Goal: Use online tool/utility: Use online tool/utility

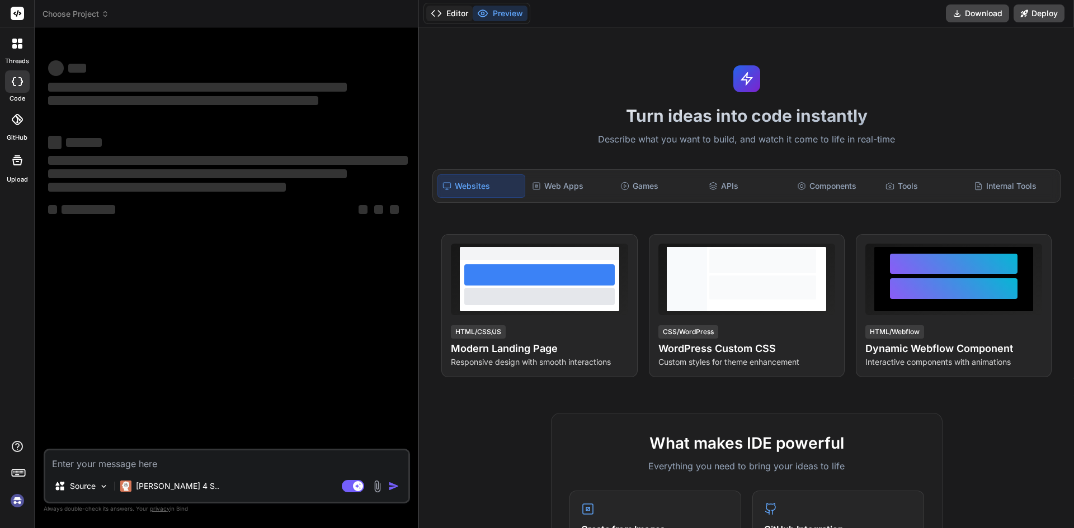
click at [444, 18] on button "Editor" at bounding box center [449, 14] width 46 height 16
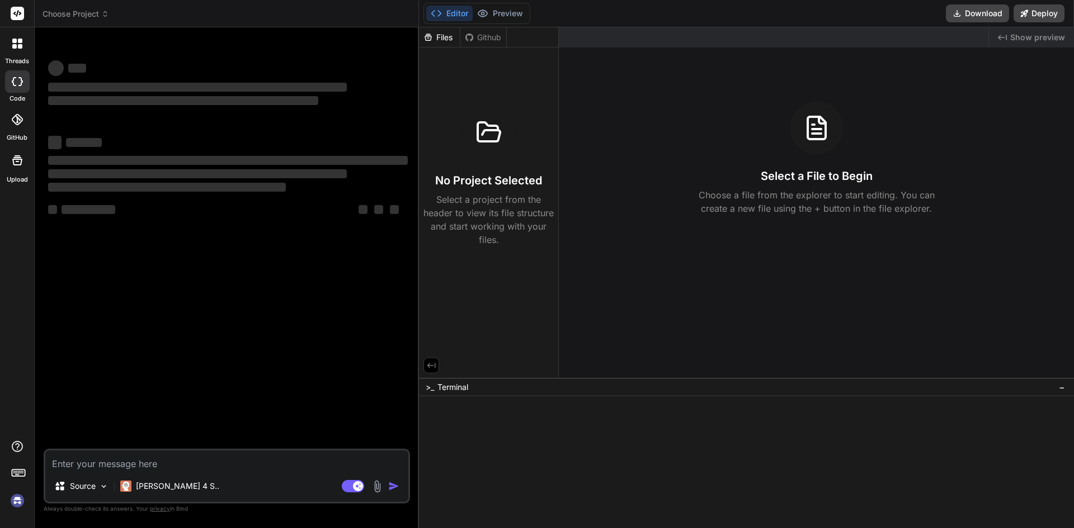
click at [444, 18] on button "Editor" at bounding box center [449, 14] width 46 height 16
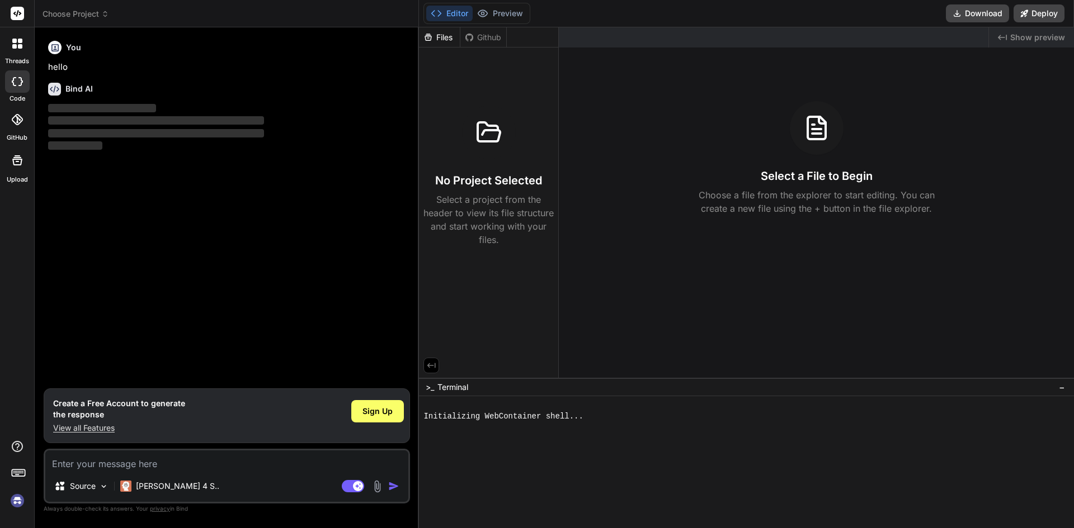
type textarea "x"
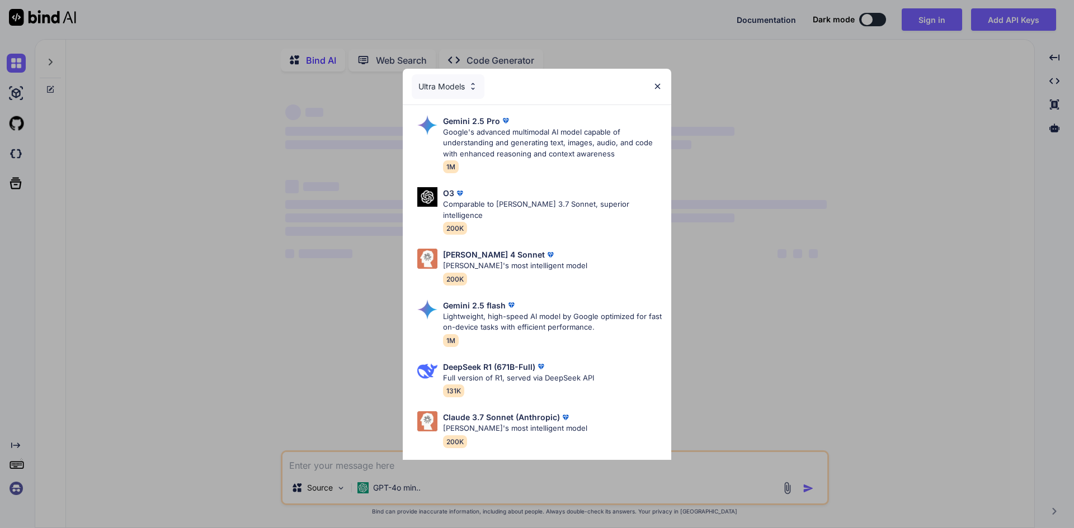
click at [664, 84] on div "Ultra Models" at bounding box center [537, 87] width 268 height 36
type textarea "x"
click at [658, 83] on img at bounding box center [658, 87] width 10 height 10
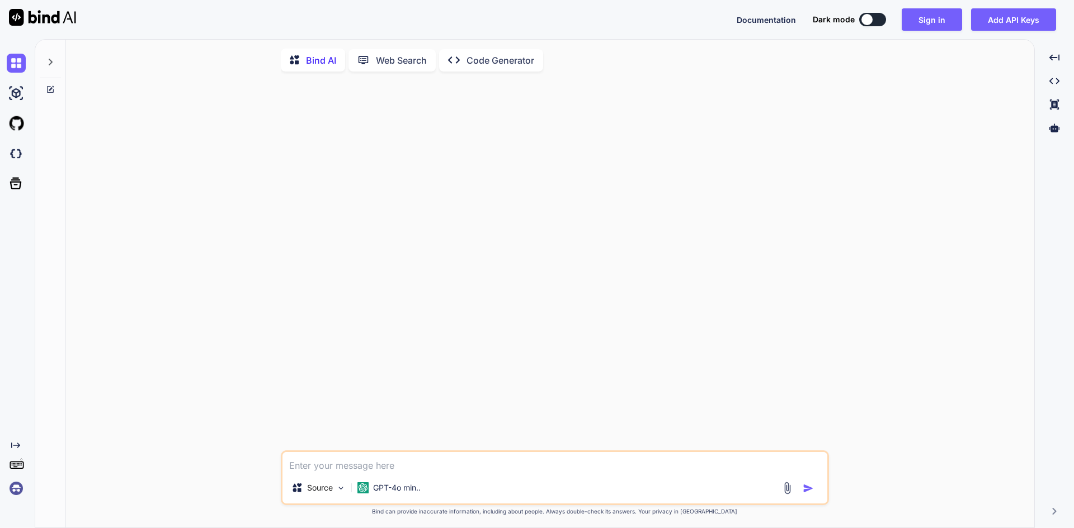
click at [356, 465] on textarea at bounding box center [554, 462] width 545 height 20
type textarea "sd"
type textarea "x"
type textarea "s"
type textarea "x"
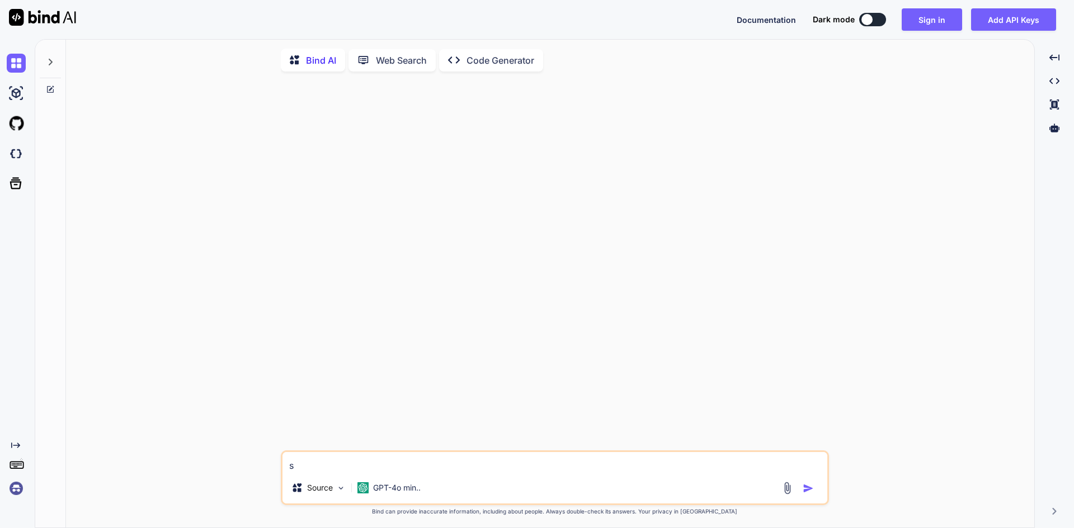
type textarea "x"
type textarea "I"
type textarea "x"
type textarea "I"
type textarea "x"
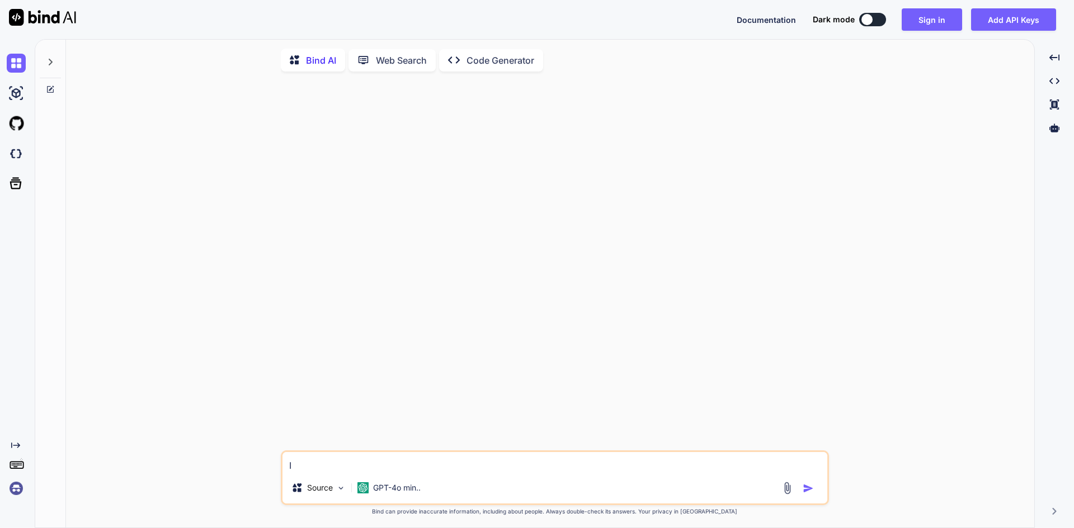
type textarea "I h"
type textarea "x"
type textarea "I ha"
type textarea "x"
type textarea "I hav"
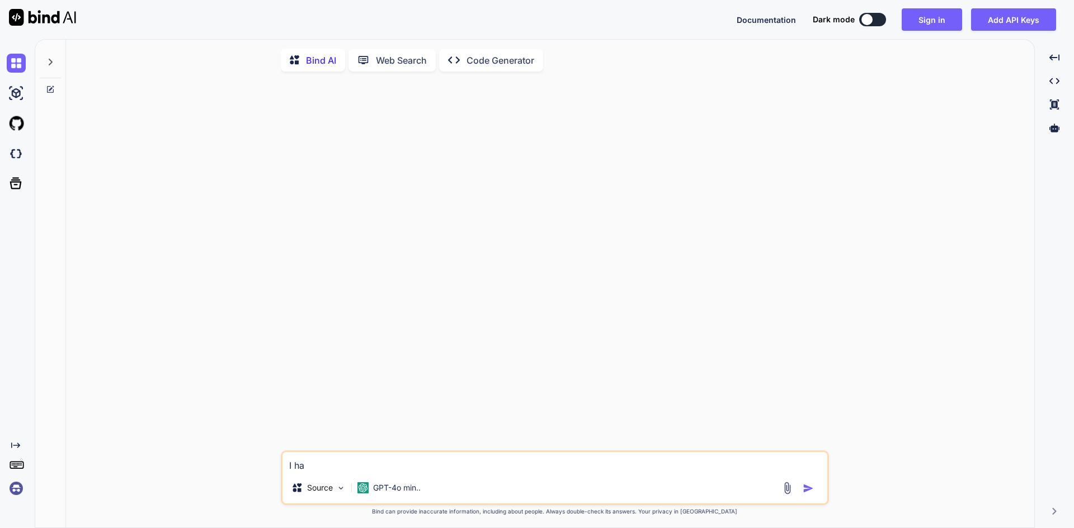
type textarea "x"
type textarea "I have"
type textarea "x"
type textarea "I have"
type textarea "x"
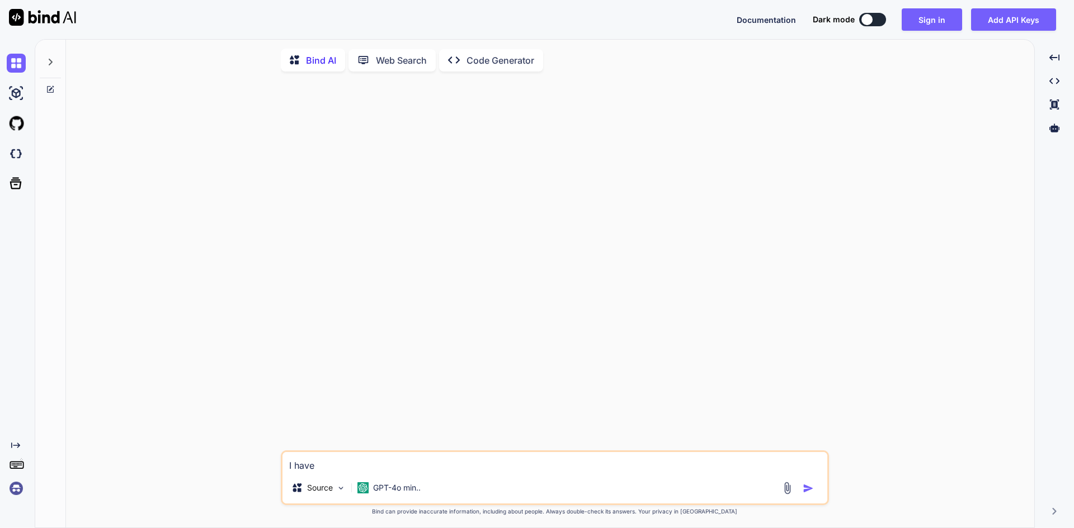
type textarea "I have s"
type textarea "x"
type textarea "I have si"
type textarea "x"
type textarea "I have sit"
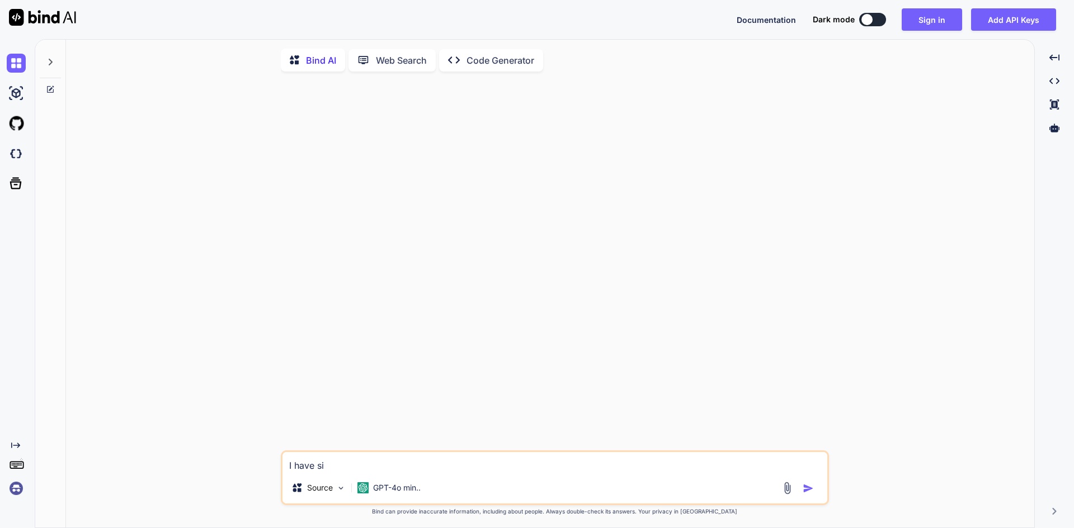
type textarea "x"
type textarea "I have site"
type textarea "x"
type textarea "I have siteI"
type textarea "x"
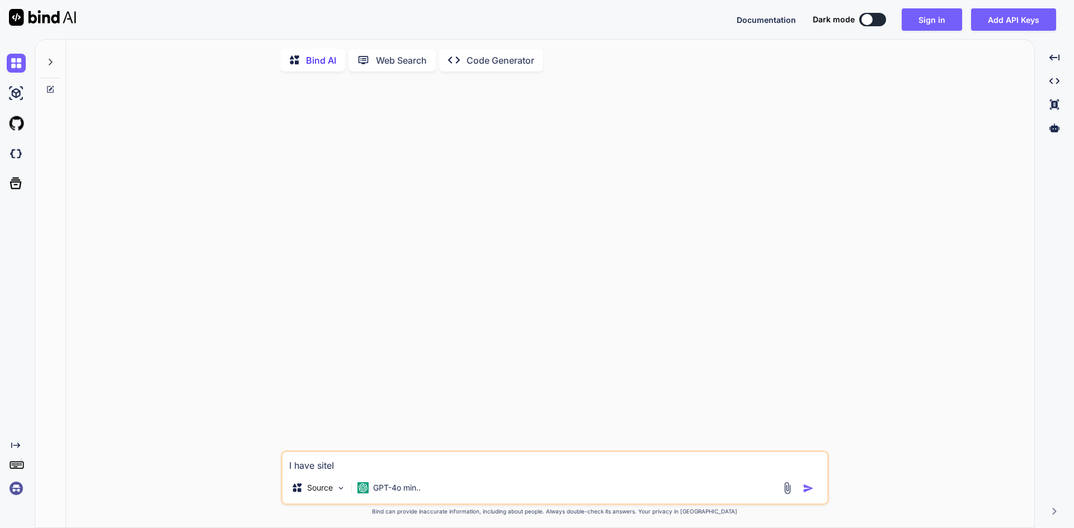
type textarea "I have siteId"
type textarea "x"
type textarea "I have siteId"
type textarea "x"
type textarea "I have siteId ="
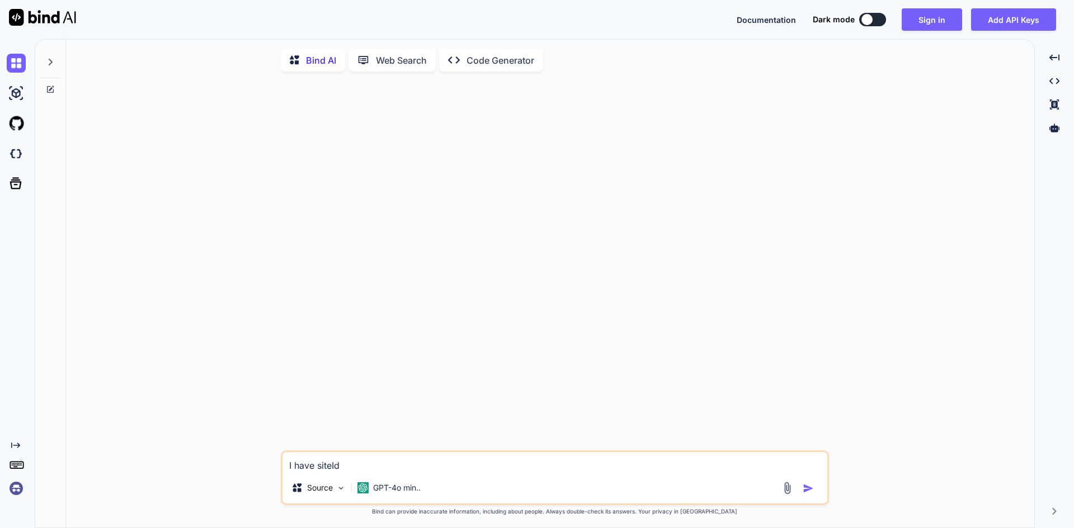
type textarea "x"
type textarea "I have siteId =1"
type textarea "x"
type textarea "I have siteId =1"
type textarea "x"
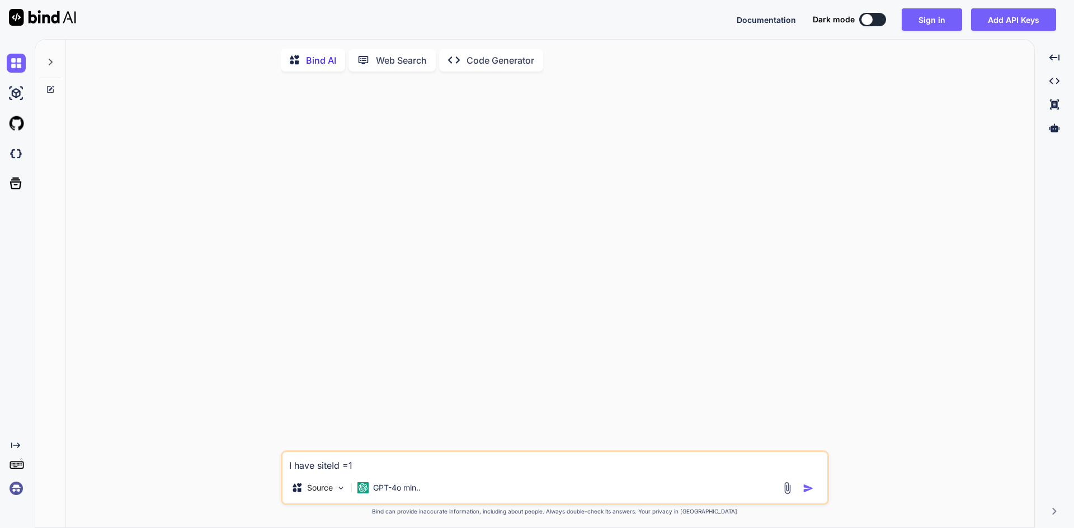
type textarea "I have siteId =1 o"
type textarea "x"
type textarea "I have siteId =1 or"
type textarea "x"
type textarea "I have siteId =1 or"
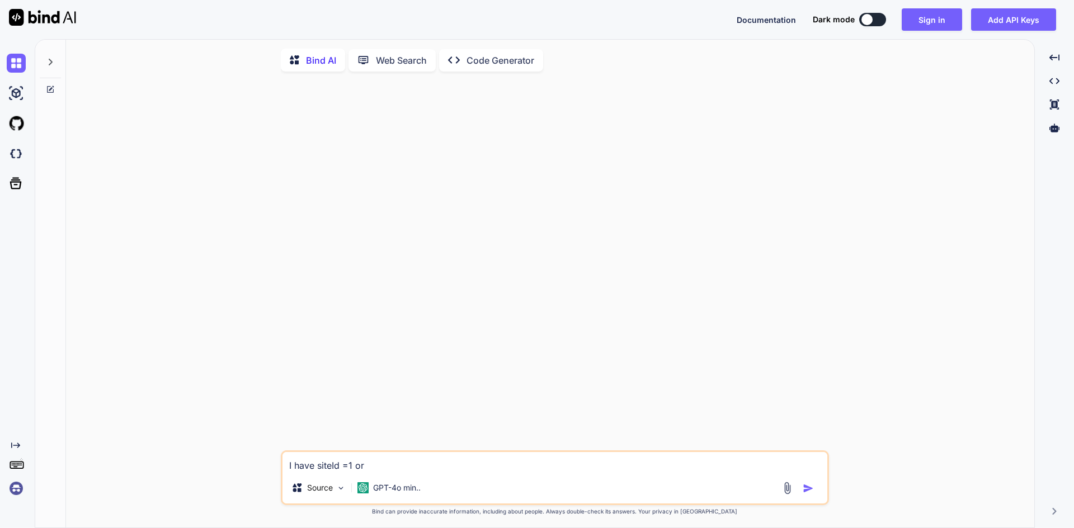
type textarea "x"
type textarea "I have siteId =1 or m"
type textarea "x"
type textarea "I have siteId =1 or mu"
type textarea "x"
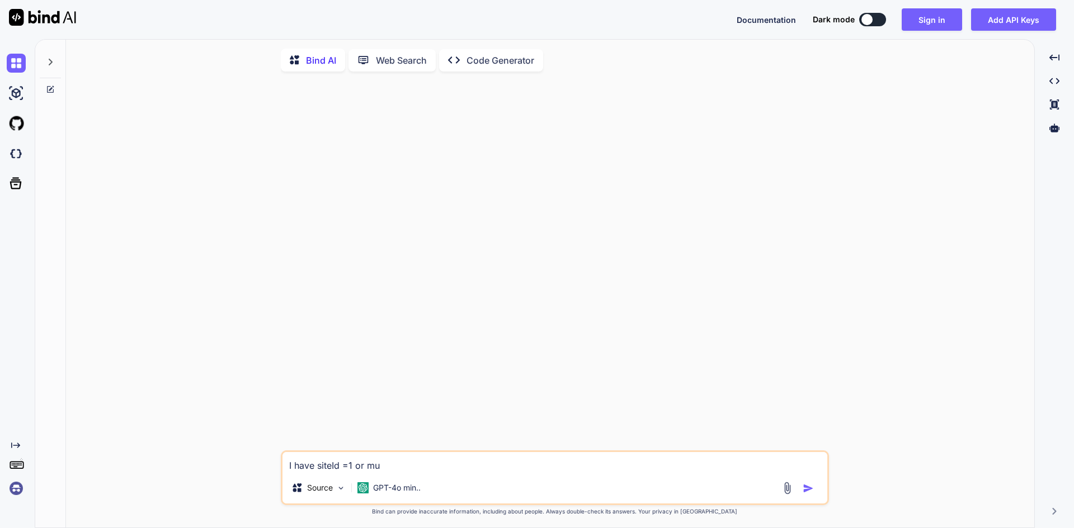
type textarea "I have siteId =1 or mul"
type textarea "x"
type textarea "I have siteId =1 or mult"
type textarea "x"
type textarea "I have siteId =1 or multy"
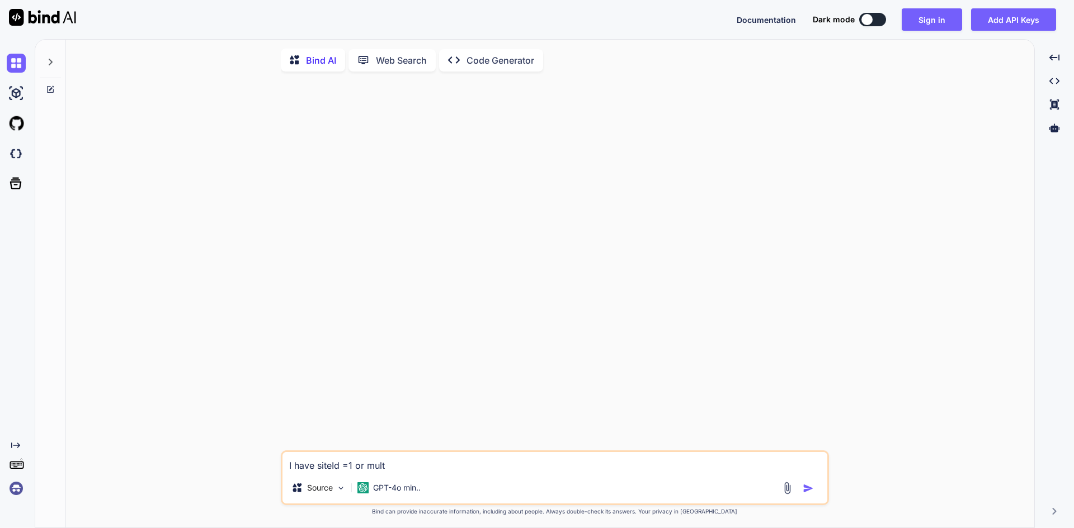
type textarea "x"
type textarea "I have siteId =1 or mult"
type textarea "x"
type textarea "I have siteId =1 or multi"
type textarea "x"
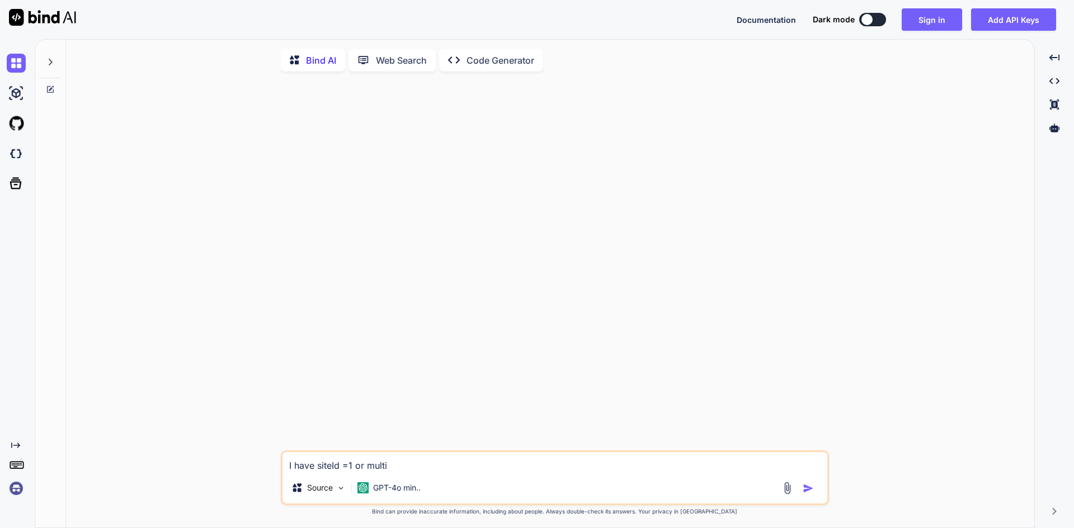
type textarea "I have siteId =1 or multip"
type textarea "x"
type textarea "I have siteId =1 or multipl"
type textarea "x"
type textarea "I have siteId =1 or multiple"
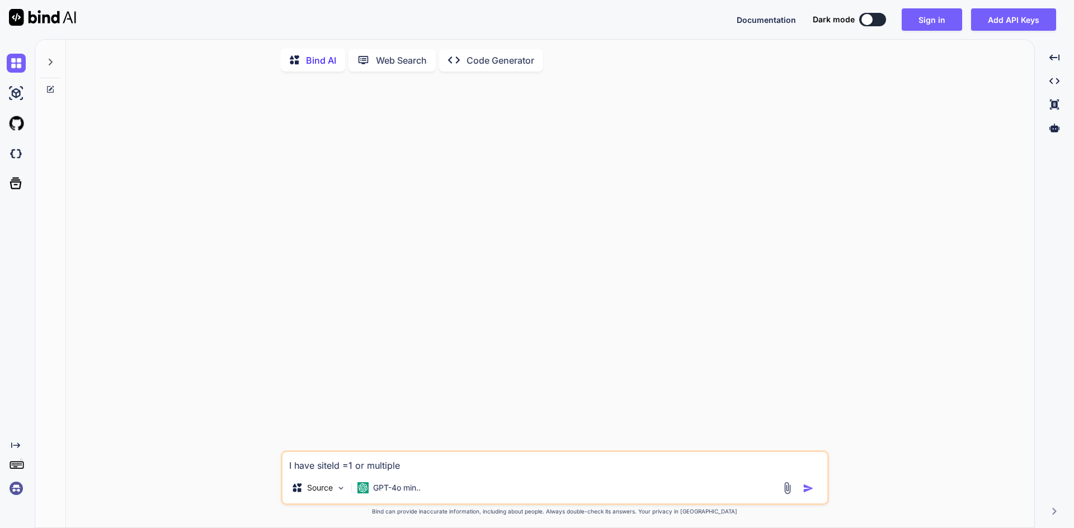
type textarea "x"
type textarea "I have siteId =1 or multiple"
type textarea "x"
type textarea "I have siteId =1 or multiple l"
type textarea "x"
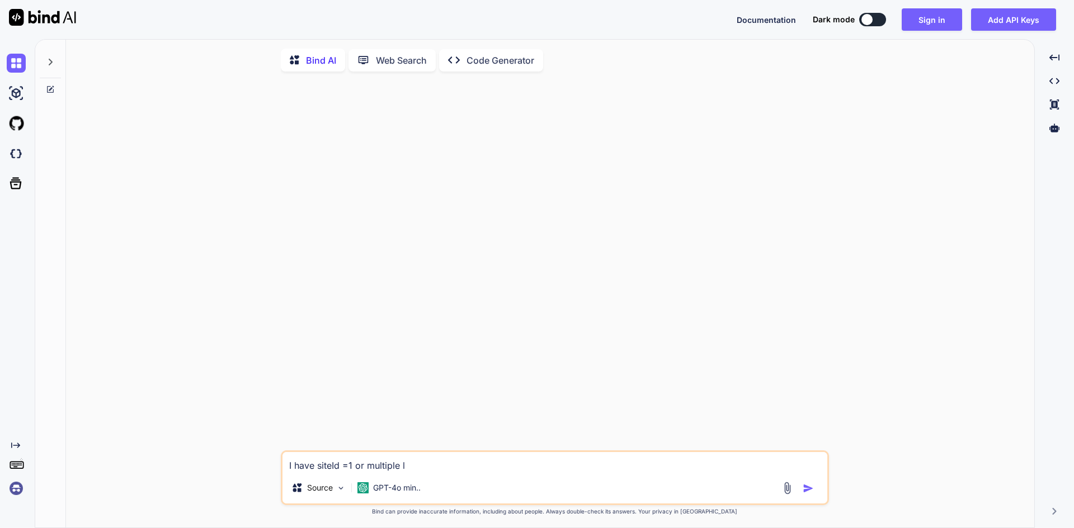
type textarea "I have siteId =1 or multiple li"
type textarea "x"
type textarea "I have siteId =1 or multiple lik"
type textarea "x"
type textarea "I have siteId =1 or multiple like"
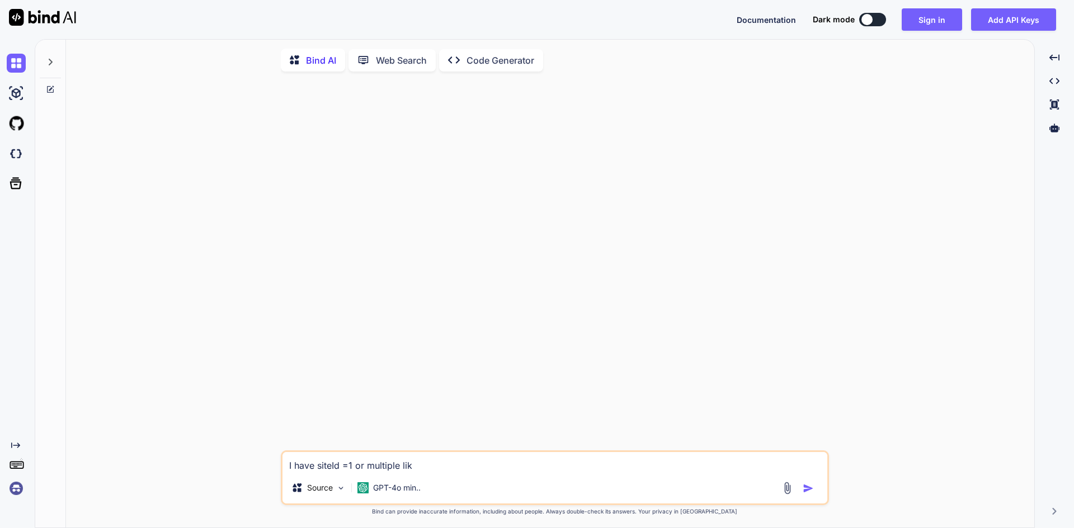
type textarea "x"
type textarea "I have siteId =1 or multiple like"
type textarea "x"
type textarea "I have siteId =1 or multiple like s"
type textarea "x"
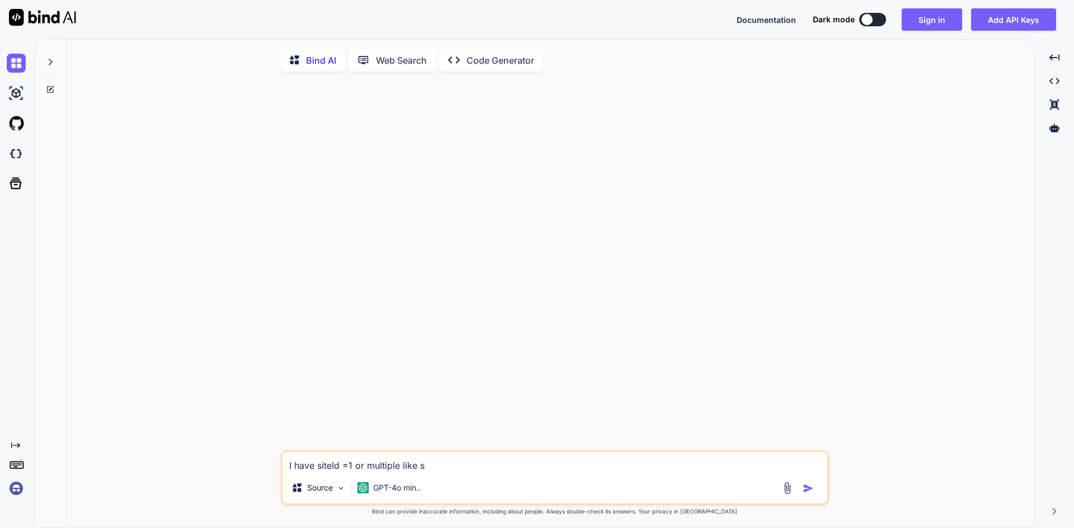
type textarea "I have siteId =1 or multiple like si"
type textarea "x"
type textarea "I have siteId =1 or multiple like sit"
type textarea "x"
type textarea "I have siteId =1 or multiple like site"
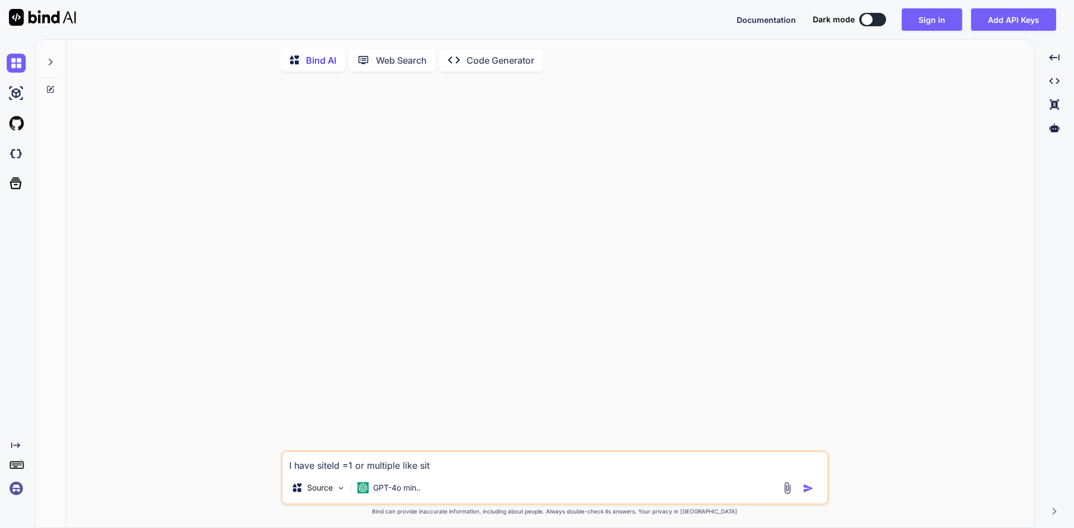
type textarea "x"
type textarea "I have siteId =1 or multiple like siteI"
type textarea "x"
type textarea "I have siteId =1 or multiple like siteId"
type textarea "x"
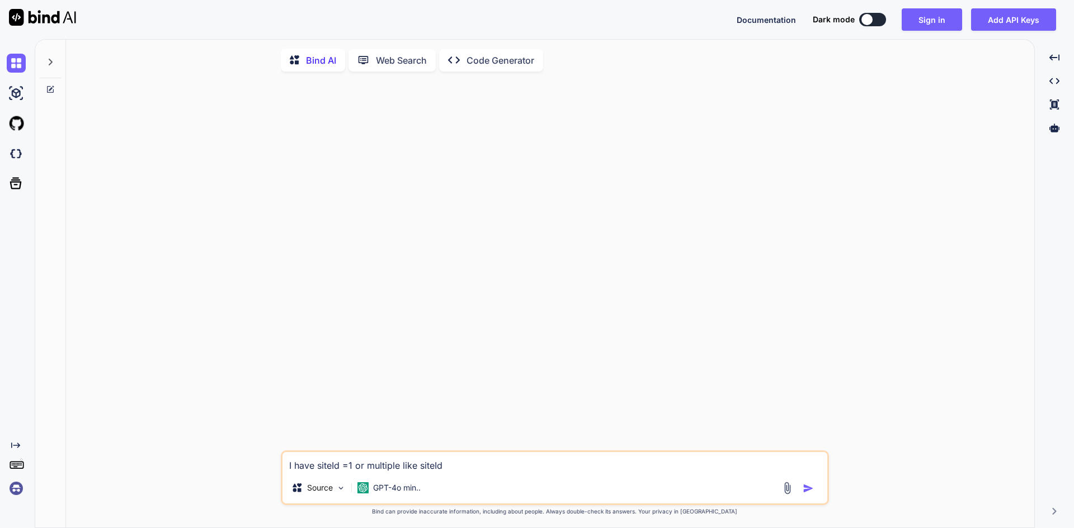
type textarea "I have siteId =1 or multiple like siteId"
type textarea "x"
type textarea "I have siteId =1 or multiple like siteId ="
type textarea "x"
type textarea "I have siteId =1 or multiple like siteId ="
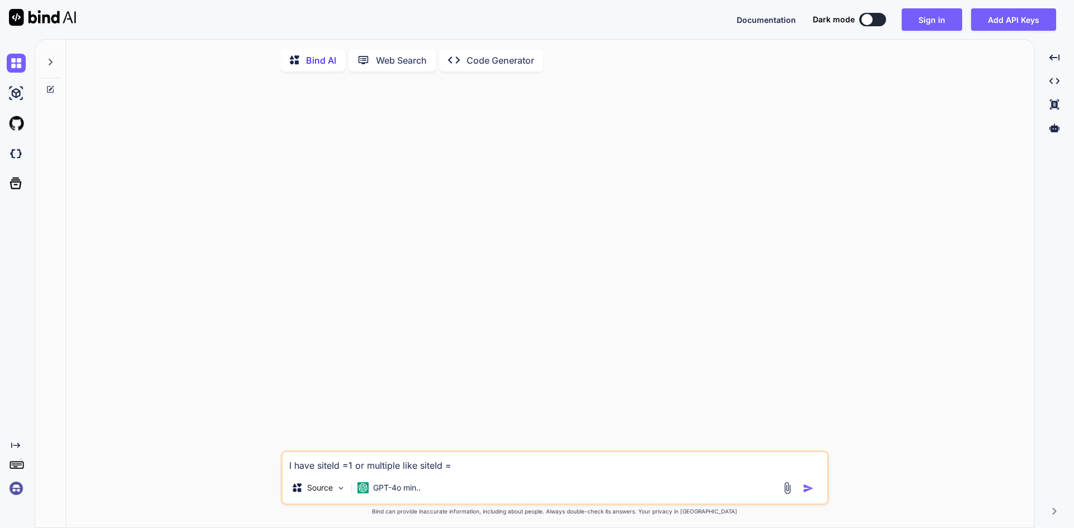
type textarea "x"
type textarea "I have siteId =1 or multiple like siteId = ,"
type textarea "x"
type textarea "I have siteId =1 or multiple like siteId = ,1"
type textarea "x"
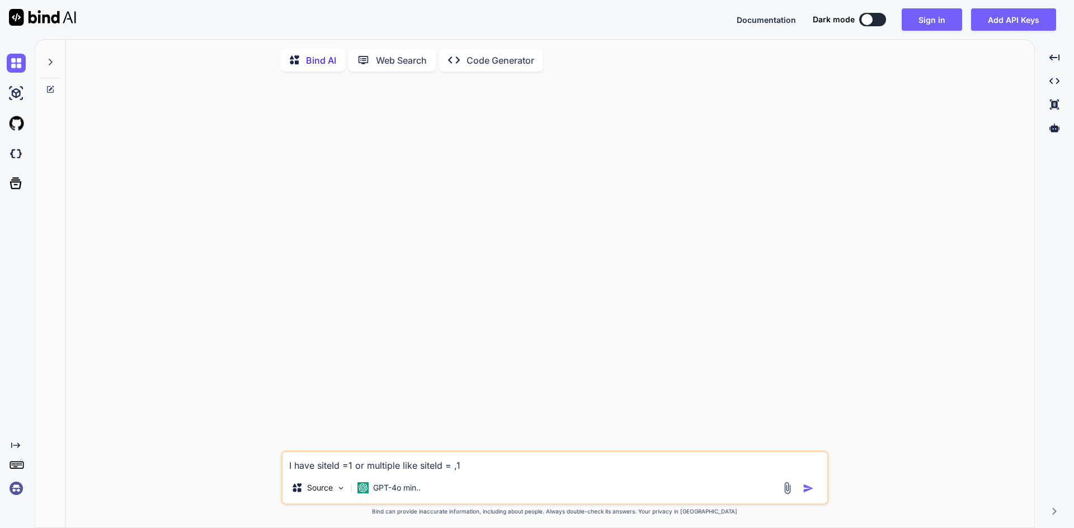
type textarea "I have siteId =1 or multiple like siteId = ,"
type textarea "x"
type textarea "I have siteId =1 or multiple like siteId ="
type textarea "x"
type textarea "I have siteId =1 or multiple like siteId = 1"
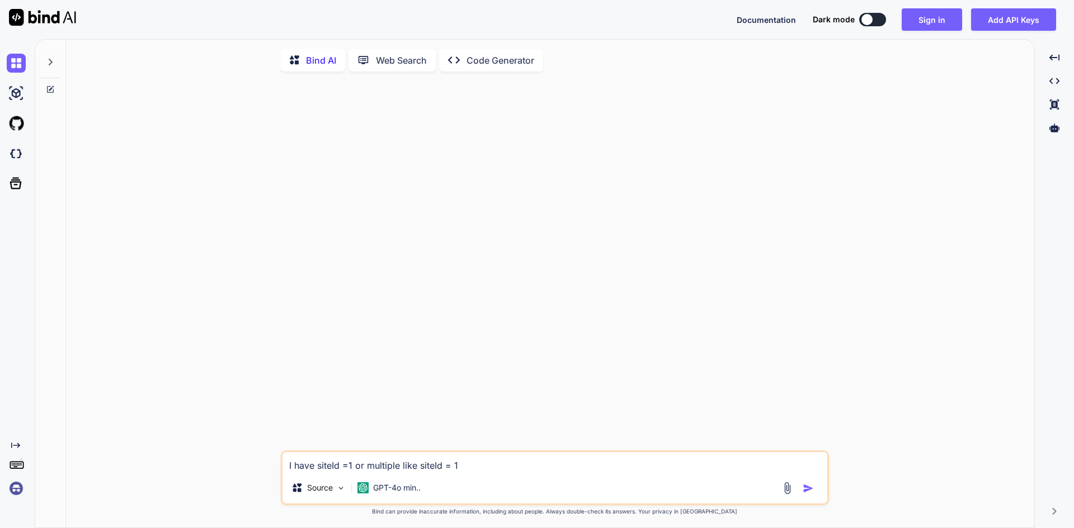
type textarea "x"
type textarea "I have siteId =1 or multiple like siteId = 1,"
type textarea "x"
type textarea "I have siteId =1 or multiple like siteId = 1,2"
type textarea "x"
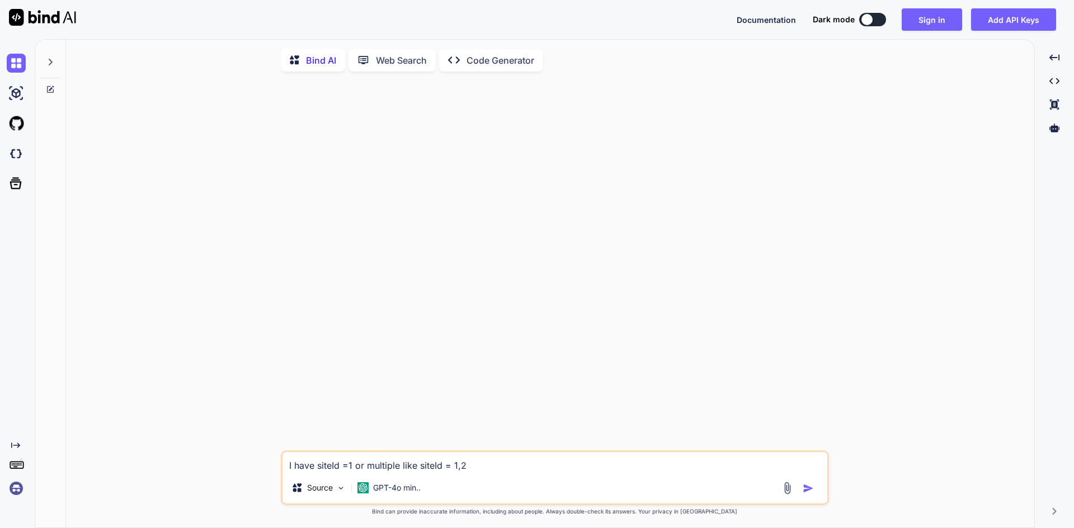
type textarea "I have siteId =1 or multiple like siteId = 1,2,"
type textarea "x"
type textarea "I have siteId =1 or multiple like siteId = 1,2,1"
type textarea "x"
type textarea "I have siteId =1 or multiple like siteId = 1,2,11"
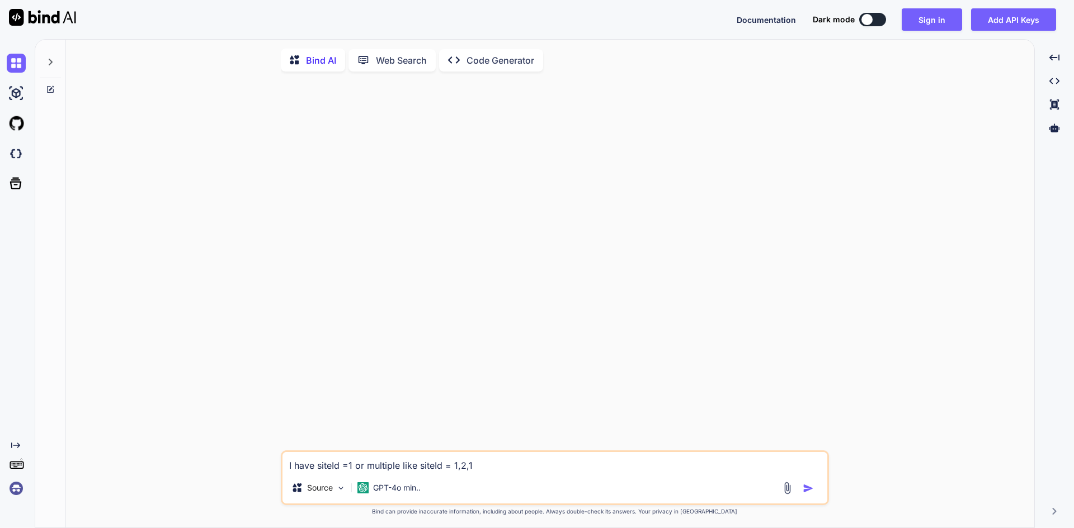
type textarea "x"
type textarea "I have siteId =1 or multiple like siteId = 1,2,116"
type textarea "x"
type textarea "I have siteId =1 or multiple like siteId = 1,2,116,"
type textarea "x"
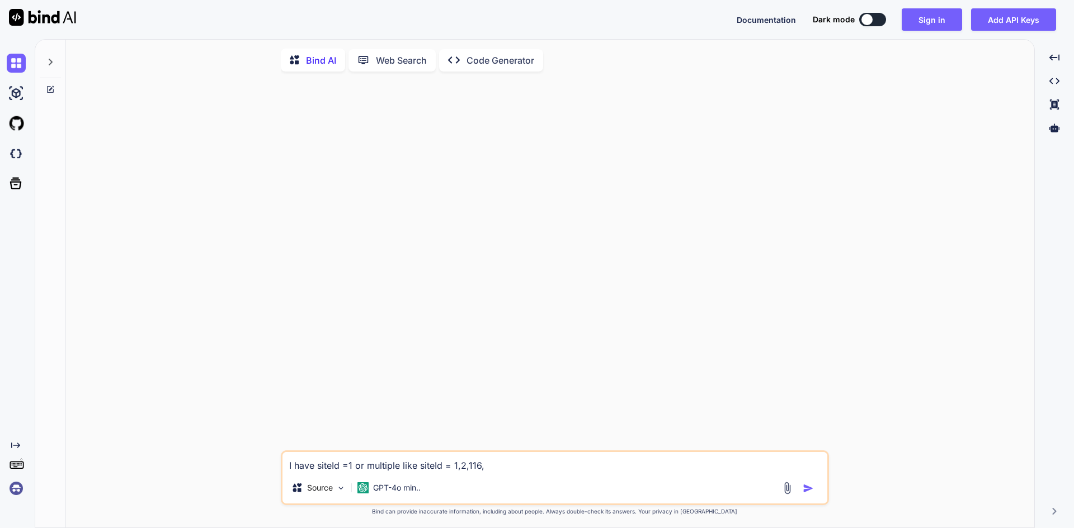
type textarea "I have siteId =1 or multiple like siteId = 1,2,116,1"
type textarea "x"
type textarea "I have siteId =1 or multiple like siteId = 1,2,116,11"
type textarea "x"
type textarea "I have siteId =1 or multiple like siteId = 1,2,116,119"
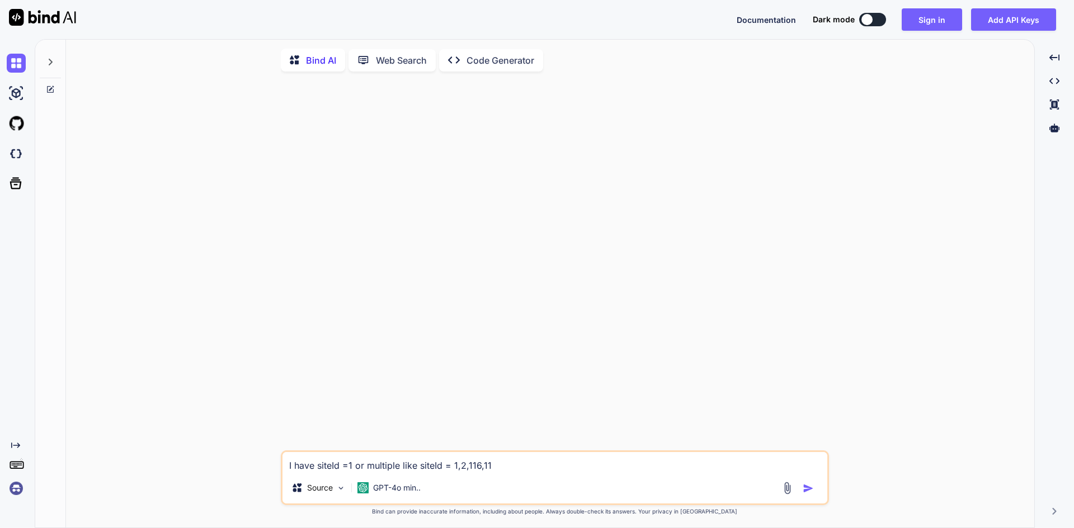
type textarea "x"
type textarea "I have siteId =1 or multiple like siteId = 1,2,116,119,"
type textarea "x"
type textarea "I have siteId =1 or multiple like siteId = 1,2,6116,119,"
type textarea "x"
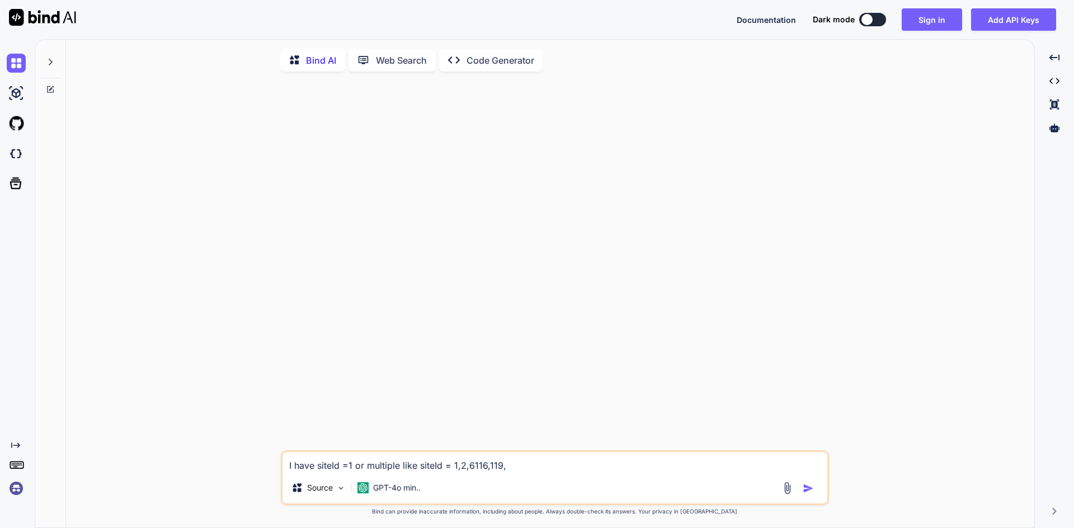
type textarea "I have siteId =1 or multiple like siteId = 1,2,60116,119,"
type textarea "x"
type textarea "I have siteId =1 or multiple like siteId = 1,2,60,116,119,"
type textarea "x"
click at [517, 471] on textarea "I have siteId =1 or multiple like siteId = 1,2,60,116,119," at bounding box center [554, 462] width 545 height 20
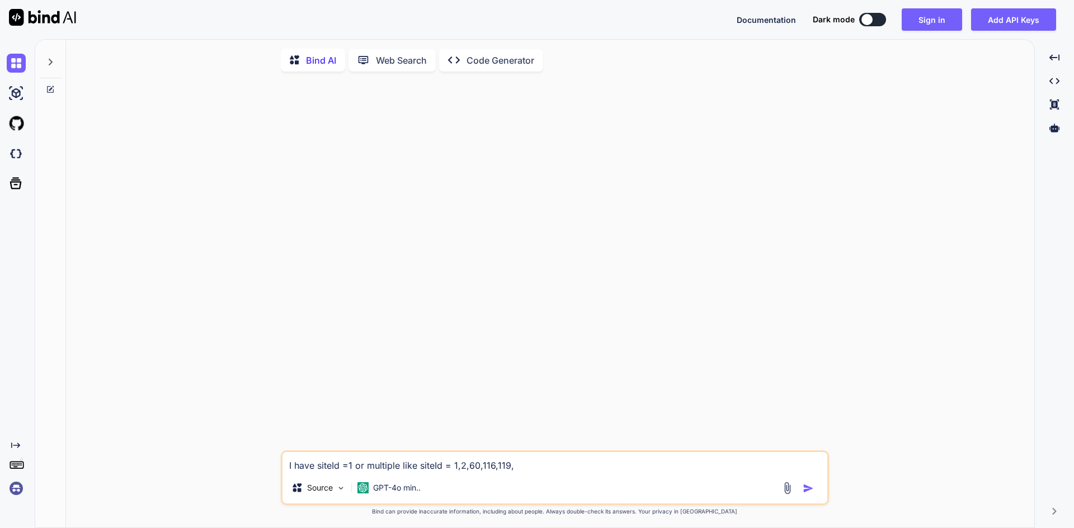
type textarea "I have siteId =1 or multiple like siteId = 1,2,60,116,119,"
type textarea "x"
type textarea "I have siteId =1 or multiple like siteId = 1,2,60,116,119, e"
type textarea "x"
type textarea "I have siteId =1 or multiple like siteId = 1,2,60,116,119, et"
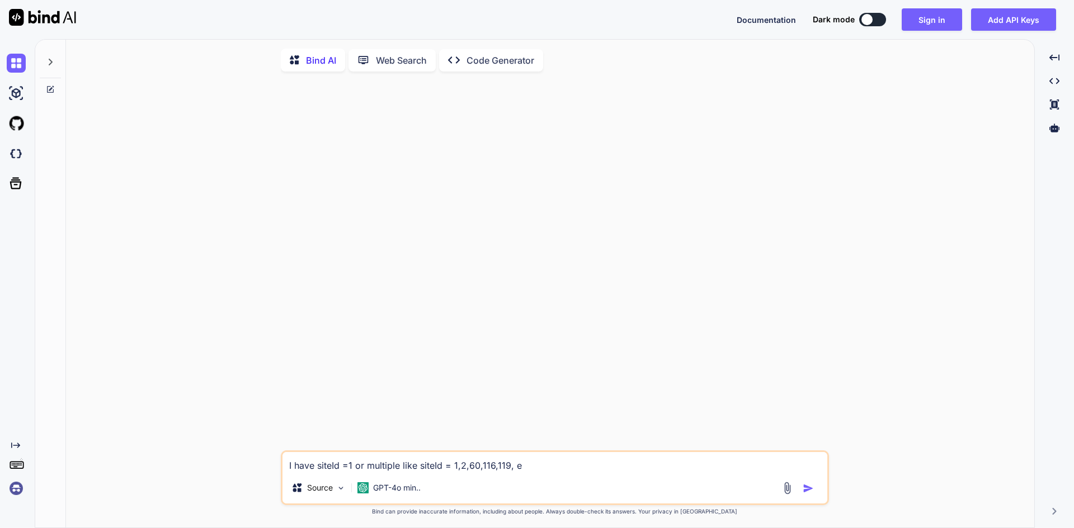
type textarea "x"
type textarea "I have siteId =1 or multiple like siteId = 1,2,60,116,119, etc"
type textarea "x"
type textarea "I have siteId =1 or multiple like siteId = 1,2,60,116,119, etc"
type textarea "x"
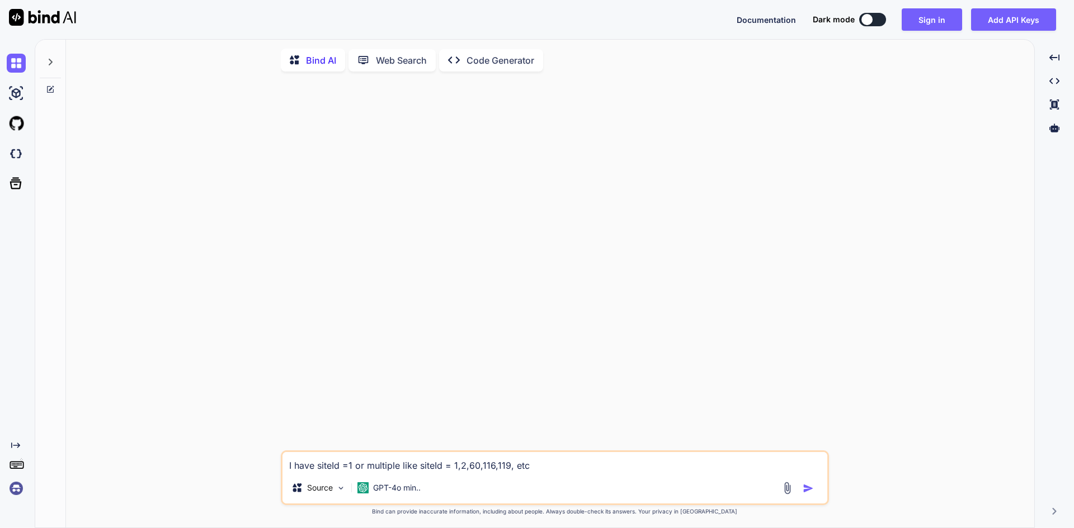
type textarea "I have siteId =1 or multiple like siteId = 1,2,60,116,119, etc"
type textarea "x"
type textarea "I have siteId =1 or multiple like siteId = 1,2,60,116,119, etc,"
type textarea "x"
type textarea "I have siteId =1 or multiple like siteId = 1,2,60,116,119, etc,"
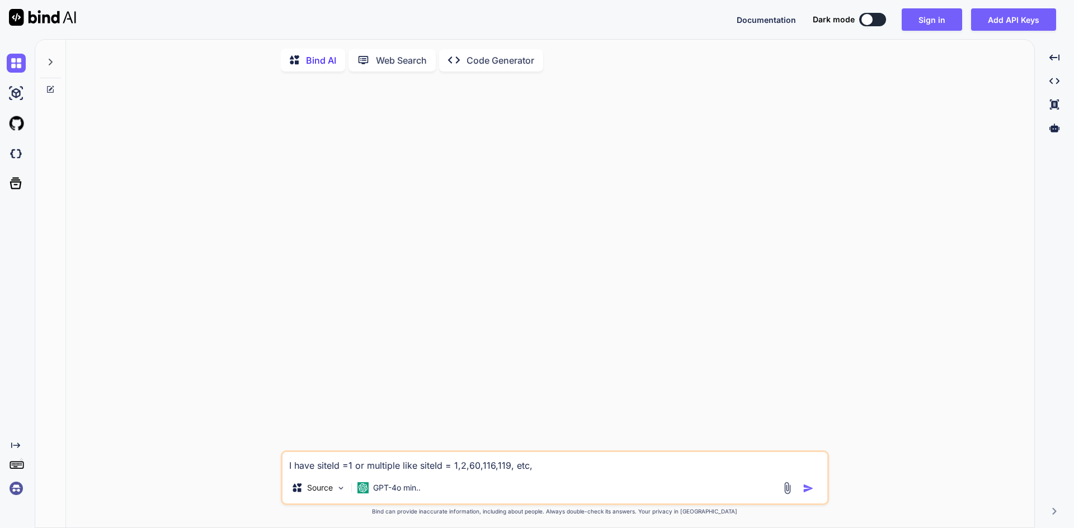
type textarea "x"
type textarea "I have siteId =1 or multiple like siteId = 1,2,60,116,119, etc, S"
type textarea "x"
type textarea "I have siteId =1 or multiple like siteId = 1,2,60,116,119, etc, SO"
type textarea "x"
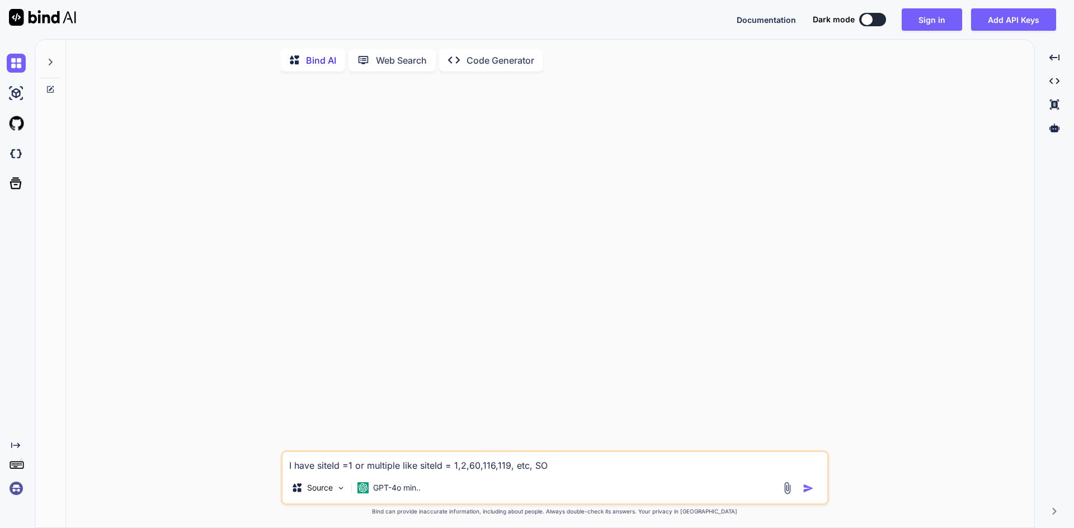
type textarea "I have siteId =1 or multiple like siteId = 1,2,60,116,119, etc, S"
type textarea "x"
type textarea "I have siteId =1 or multiple like siteId = 1,2,60,116,119, etc, So"
type textarea "x"
type textarea "I have siteId =1 or multiple like siteId = 1,2,60,116,119, etc, So"
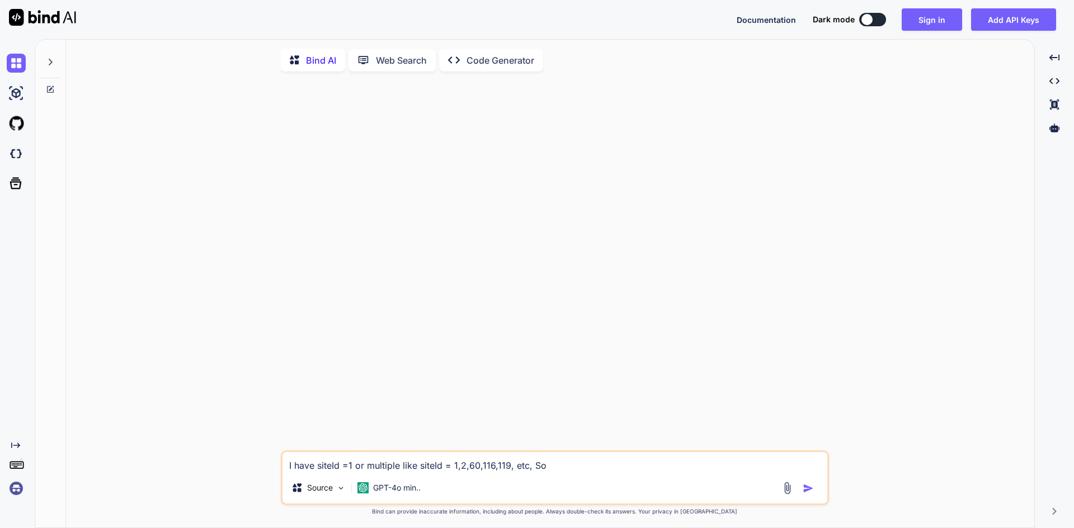
type textarea "x"
type textarea "I have siteId =1 or multiple like siteId = 1,2,60,116,119, etc, So ,"
type textarea "x"
type textarea "I have siteId =1 or multiple like siteId = 1,2,60,116,119, etc, So ,"
type textarea "x"
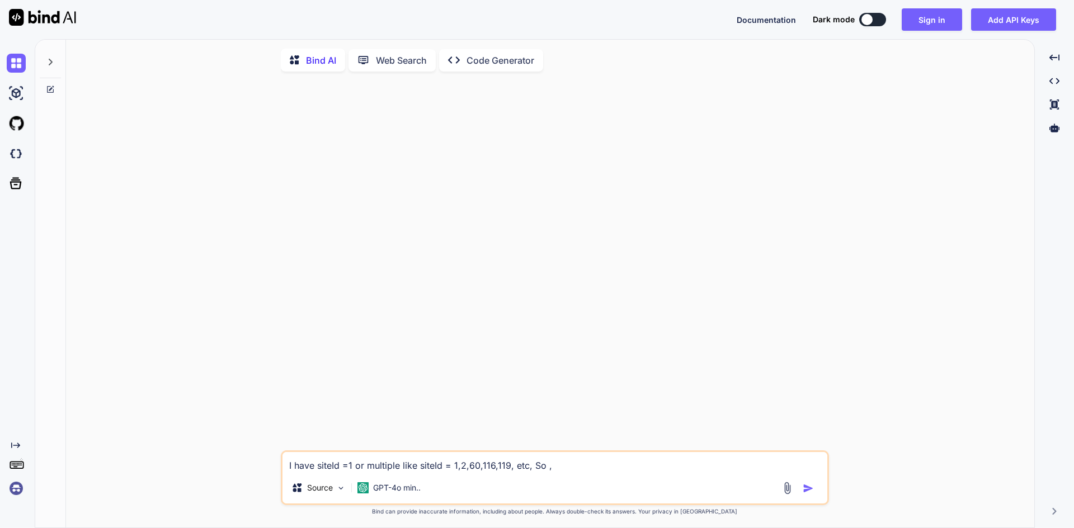
type textarea "I have siteId =1 or multiple like siteId = 1,2,60,116,119, etc, So , I"
type textarea "x"
type textarea "I have siteId =1 or multiple like siteId = 1,2,60,116,119, etc, So , I"
type textarea "x"
type textarea "I have siteId =1 or multiple like siteId = 1,2,60,116,119, etc, So , I h"
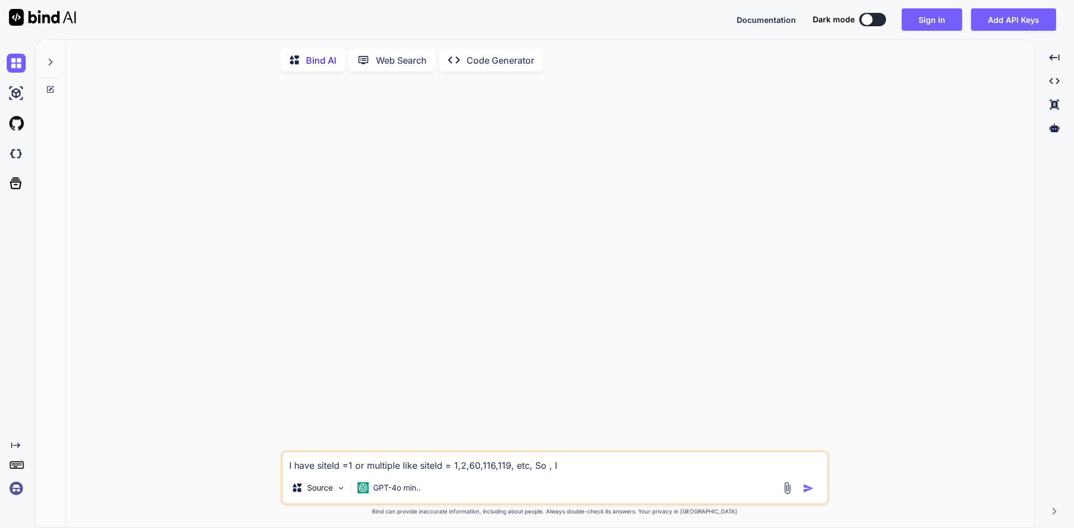
type textarea "x"
type textarea "I have siteId =1 or multiple like siteId = 1,2,60,116,119, etc, So , I ha"
type textarea "x"
type textarea "I have siteId =1 or multiple like siteId = 1,2,60,116,119, etc, So , I hav"
type textarea "x"
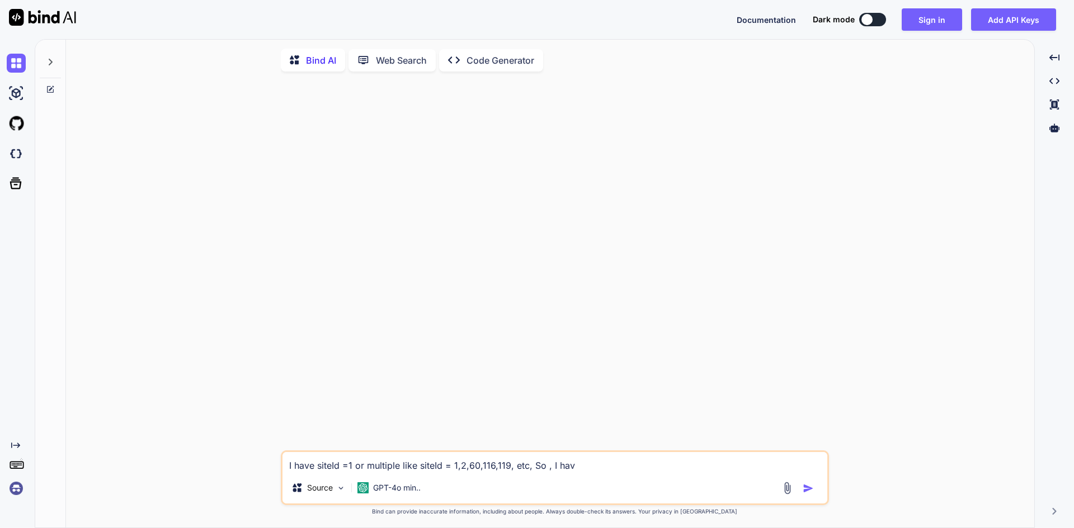
type textarea "I have siteId =1 or multiple like siteId = 1,2,60,116,119, etc, So , I have"
type textarea "x"
type textarea "I have siteId =1 or multiple like siteId = 1,2,60,116,119, etc, So , I have"
type textarea "x"
type textarea "I have siteId =1 or multiple like siteId = 1,2,60,116,119, etc, So , I have q"
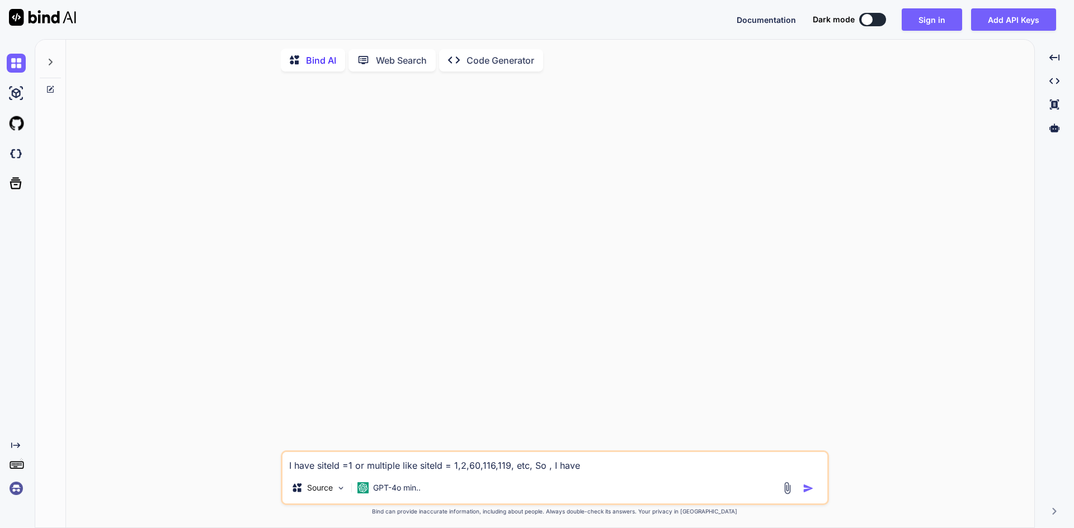
type textarea "x"
type textarea "I have siteId =1 or multiple like siteId = 1,2,60,116,119, etc, So , I have qu"
type textarea "x"
type textarea "I have siteId =1 or multiple like siteId = 1,2,60,116,119, etc, So , I have que"
type textarea "x"
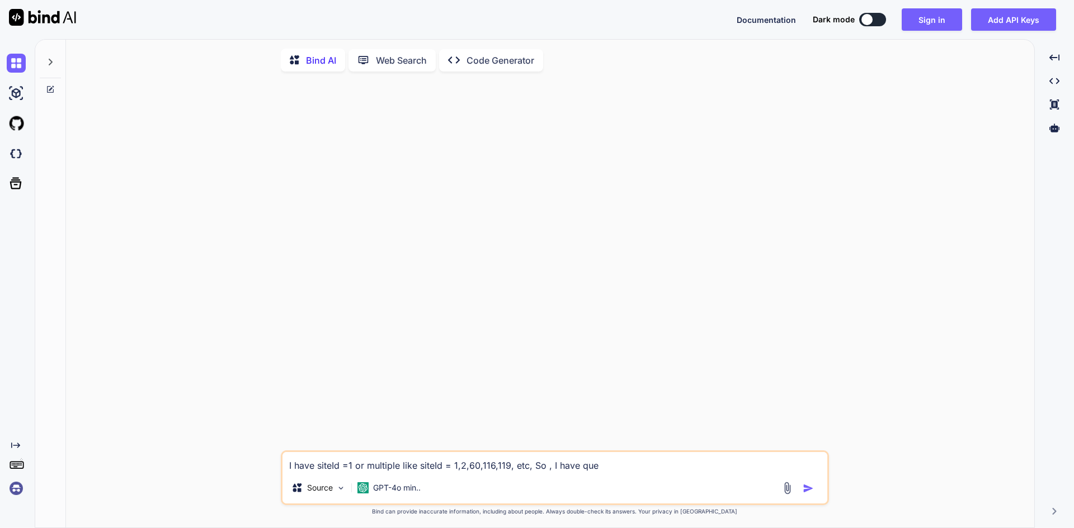
type textarea "I have siteId =1 or multiple like siteId = 1,2,60,116,119, etc, So , I have quer"
type textarea "x"
type textarea "I have siteId =1 or multiple like siteId = 1,2,60,116,119, etc, So , I have que…"
type textarea "x"
type textarea "I have siteId =1 or multiple like siteId = 1,2,60,116,119, etc, So , I have que…"
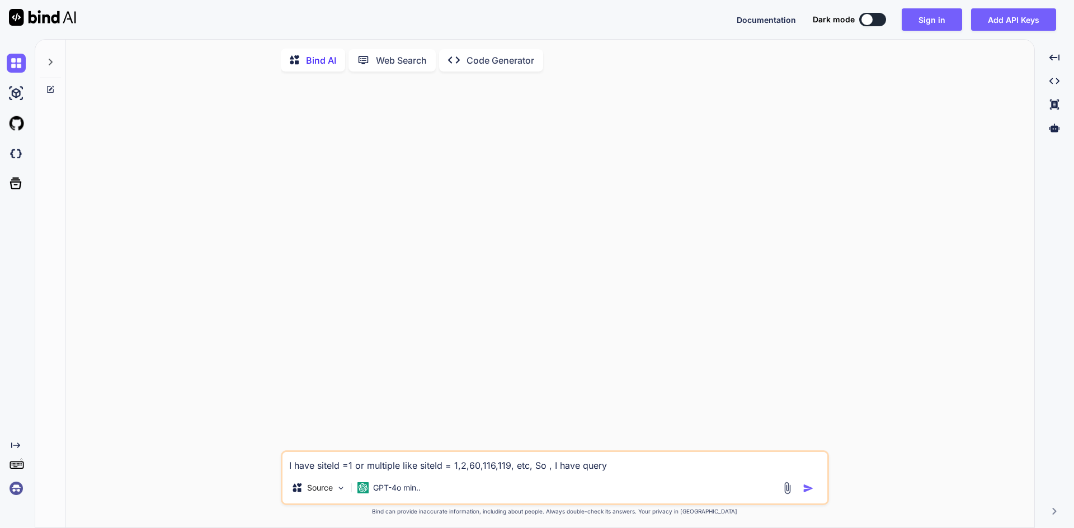
type textarea "x"
type textarea "I have siteId =1 or multiple like siteId = 1,2,60,116,119, etc, So , I have que…"
type textarea "x"
type textarea "I have siteId =1 or multiple like siteId = 1,2,60,116,119, etc, So , I have que…"
type textarea "x"
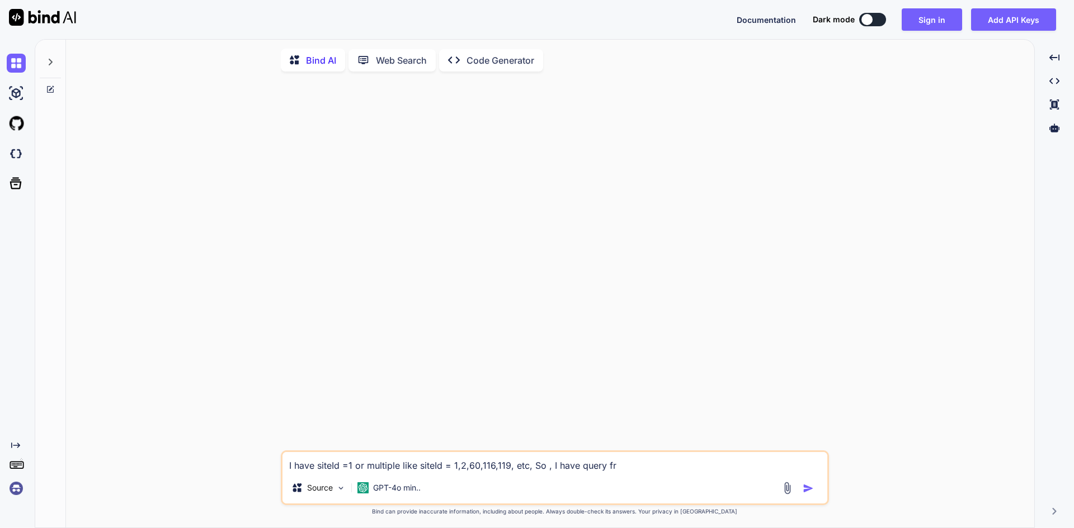
type textarea "I have siteId =1 or multiple like siteId = 1,2,60,116,119, etc, So , I have que…"
type textarea "x"
type textarea "I have siteId =1 or multiple like siteId = 1,2,60,116,119, etc, So , I have que…"
type textarea "x"
type textarea "I have siteId =1 or multiple like siteId = 1,2,60,116,119, etc, So , I have que…"
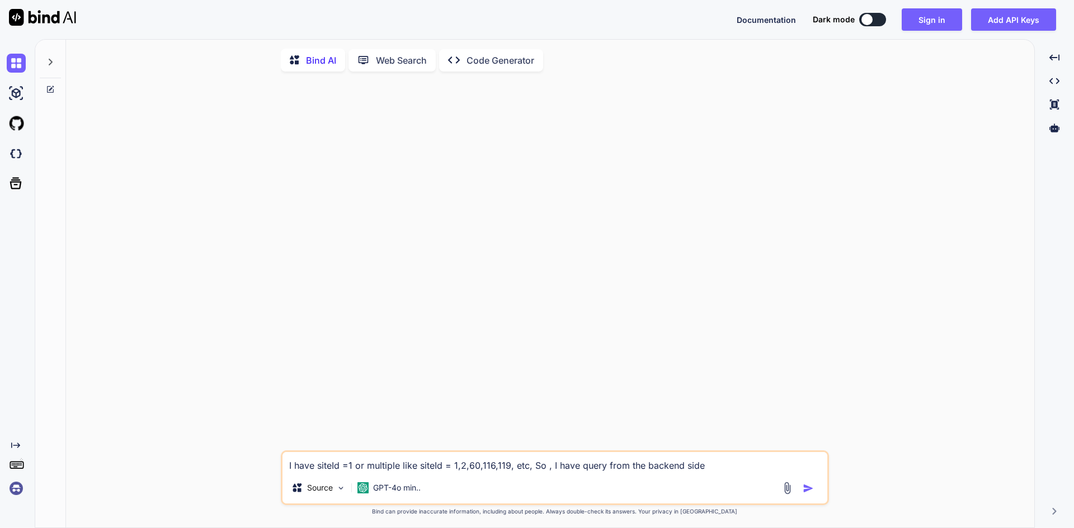
paste textarea "const _Query = ` SELECT l.pharmacy AS 'Pharmacy', l.source AS 'Source', l.refer…"
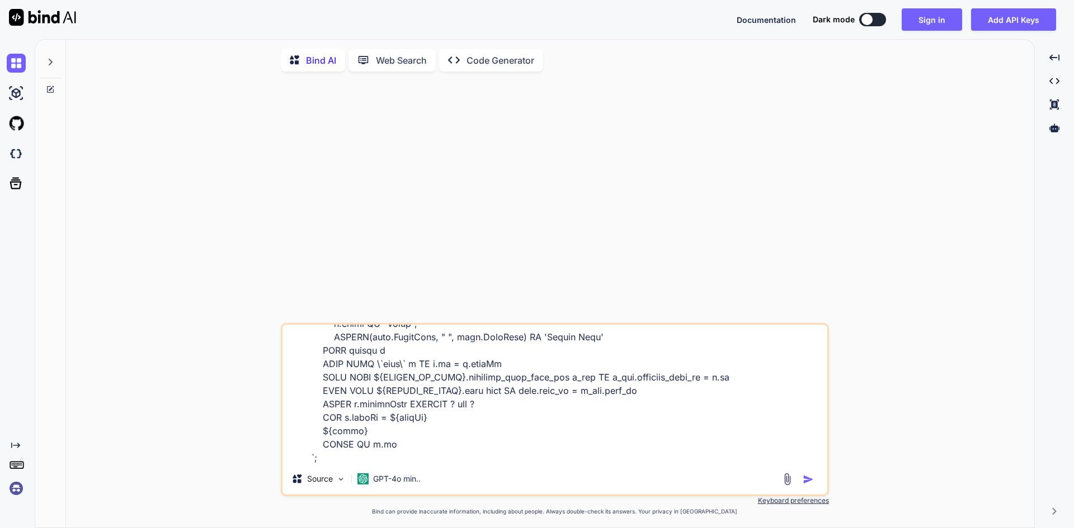
scroll to position [177, 0]
click at [381, 458] on textarea at bounding box center [554, 394] width 545 height 139
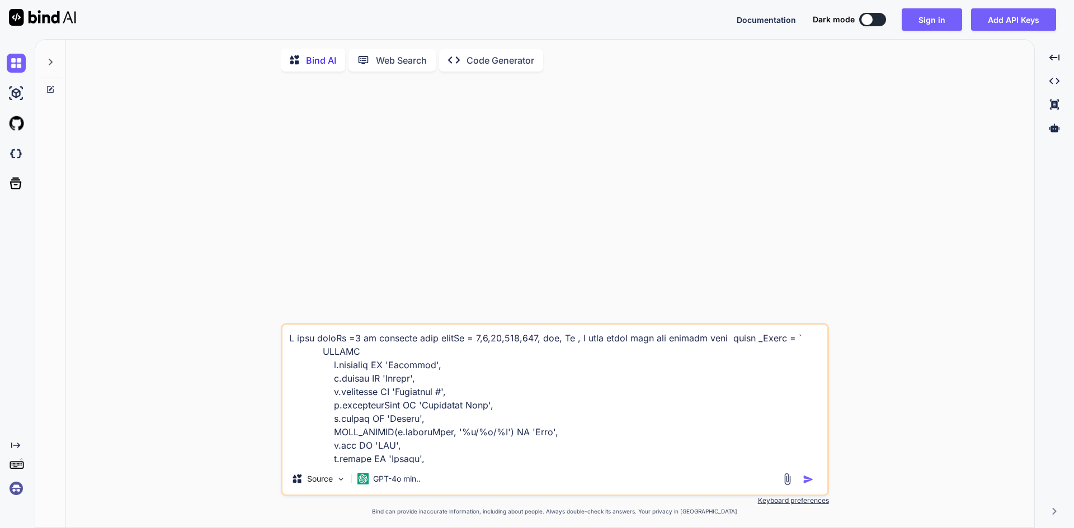
click at [367, 341] on textarea at bounding box center [554, 394] width 545 height 139
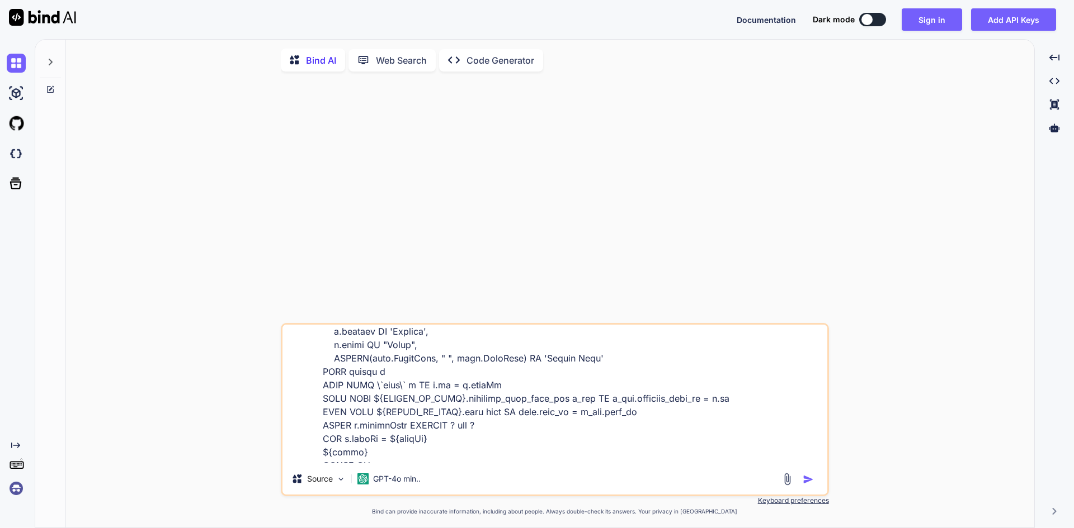
scroll to position [177, 0]
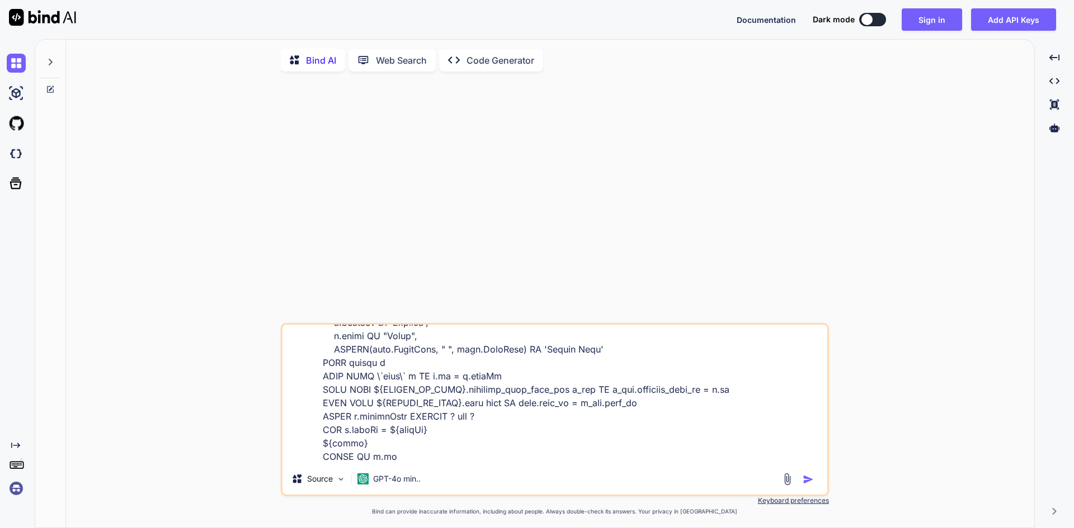
click at [622, 446] on textarea at bounding box center [554, 394] width 545 height 139
click at [690, 456] on textarea at bounding box center [554, 394] width 545 height 139
click at [804, 484] on img "button" at bounding box center [807, 479] width 11 height 11
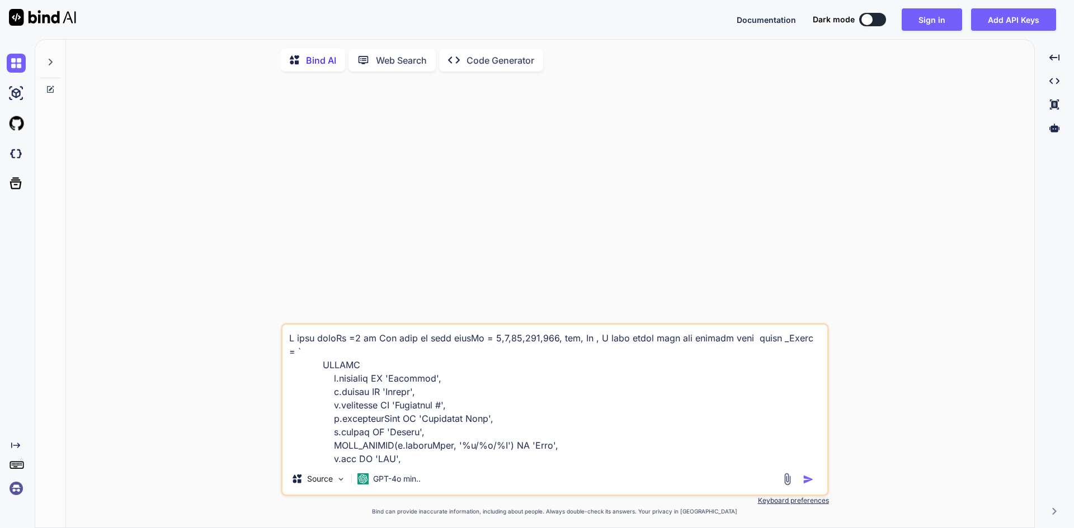
scroll to position [4, 0]
